Goal: Transaction & Acquisition: Purchase product/service

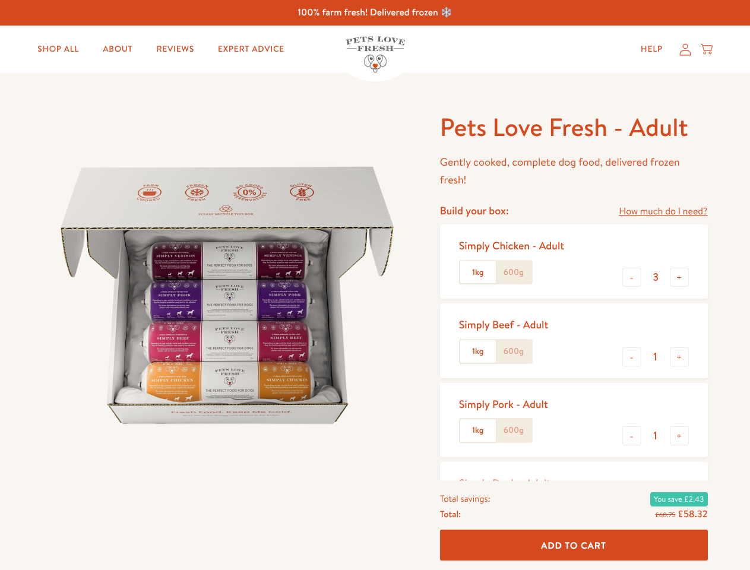
click at [375, 285] on img at bounding box center [227, 295] width 369 height 369
click at [663, 212] on link "How much do I need?" at bounding box center [663, 212] width 89 height 16
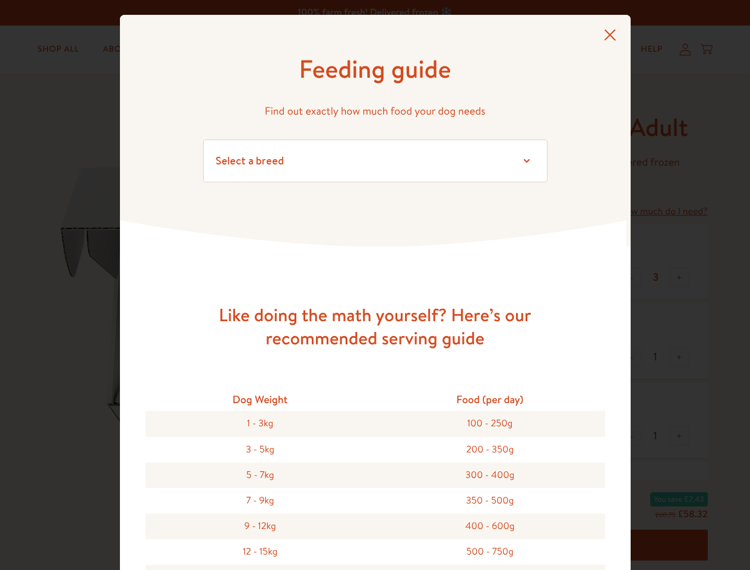
click at [632, 277] on div "Feeding guide Find out exactly how much food your dog needs Select a breed Age …" at bounding box center [375, 285] width 750 height 570
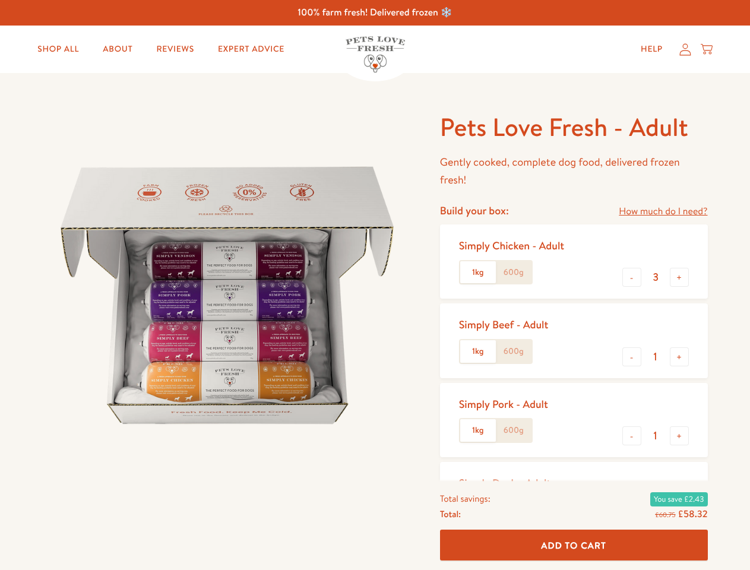
click at [680, 277] on button "+" at bounding box center [679, 277] width 19 height 19
type input "4"
click at [632, 357] on button "-" at bounding box center [632, 357] width 19 height 19
click at [680, 357] on button "+" at bounding box center [679, 357] width 19 height 19
type input "1"
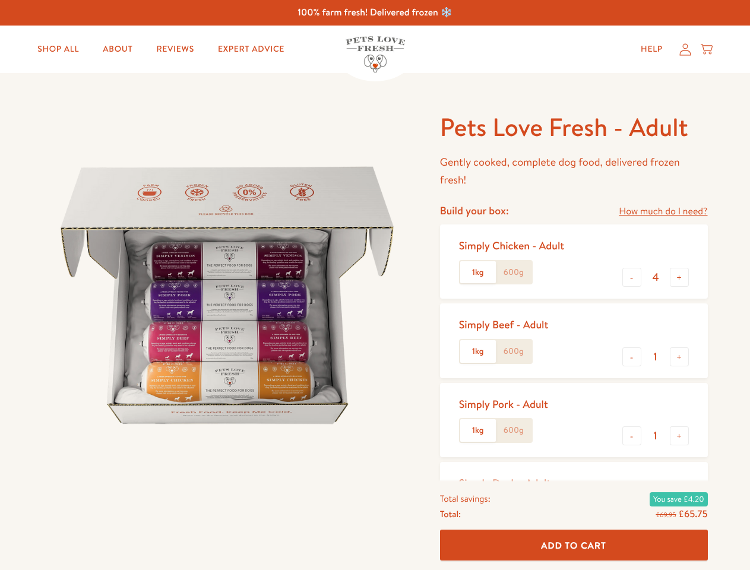
click at [632, 436] on button "-" at bounding box center [632, 436] width 19 height 19
click at [680, 436] on button "+" at bounding box center [679, 436] width 19 height 19
type input "1"
click at [574, 545] on span "Add To Cart" at bounding box center [573, 545] width 65 height 12
